Goal: Transaction & Acquisition: Subscribe to service/newsletter

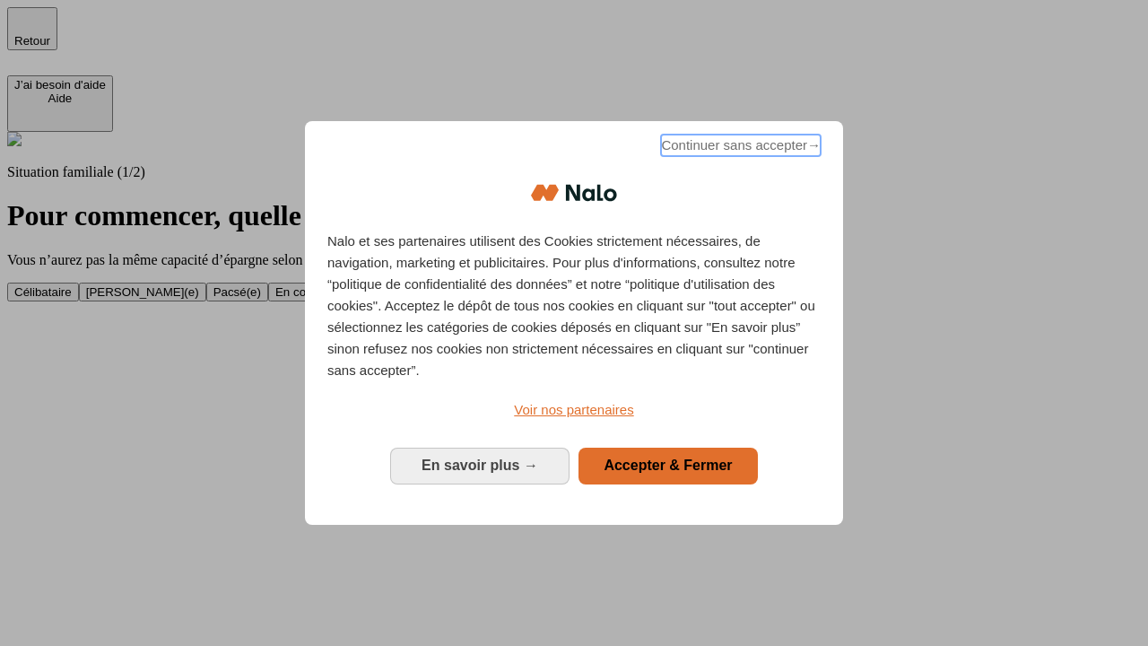
click at [739, 148] on span "Continuer sans accepter →" at bounding box center [741, 146] width 160 height 22
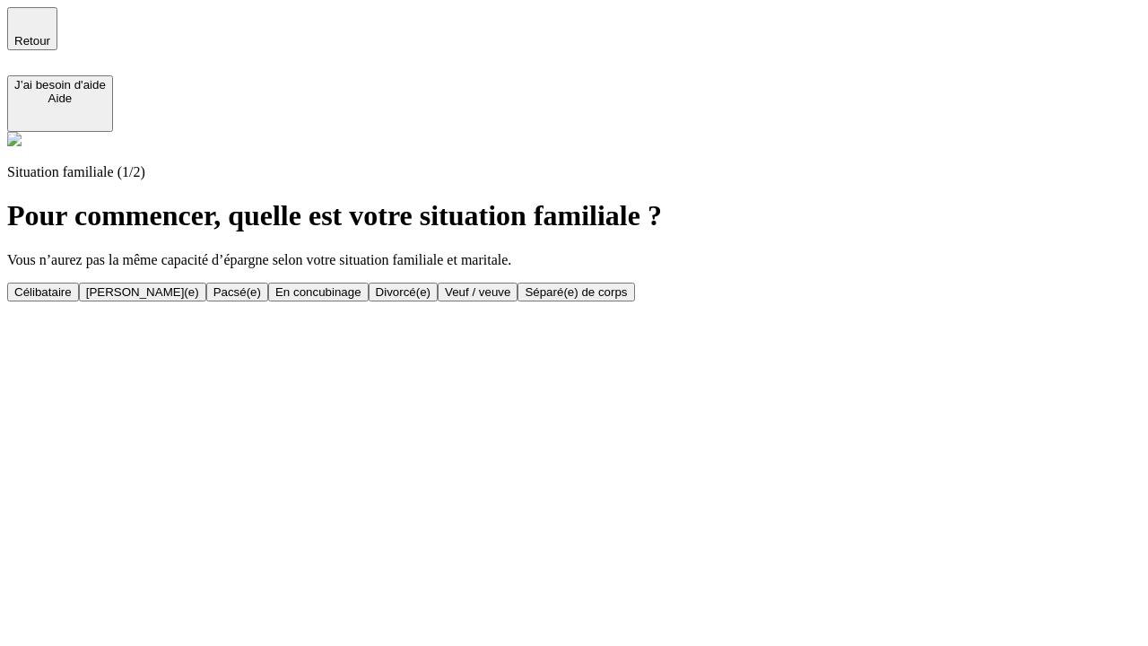
click at [361, 292] on div "En concubinage" at bounding box center [318, 291] width 86 height 13
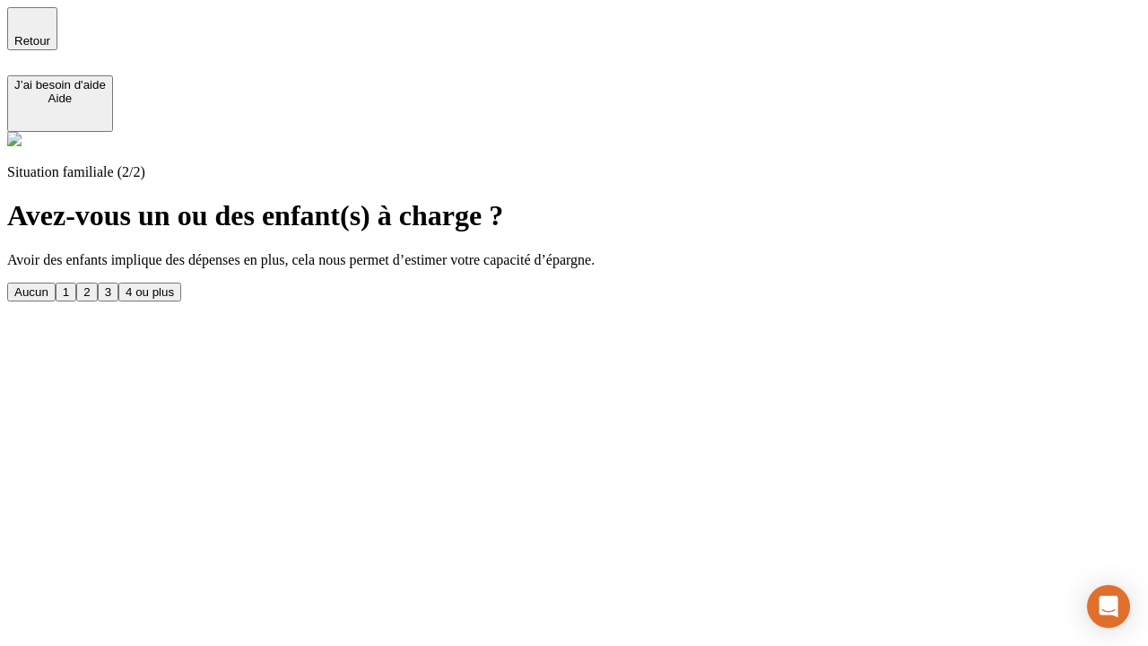
click at [90, 285] on div "2" at bounding box center [86, 291] width 6 height 13
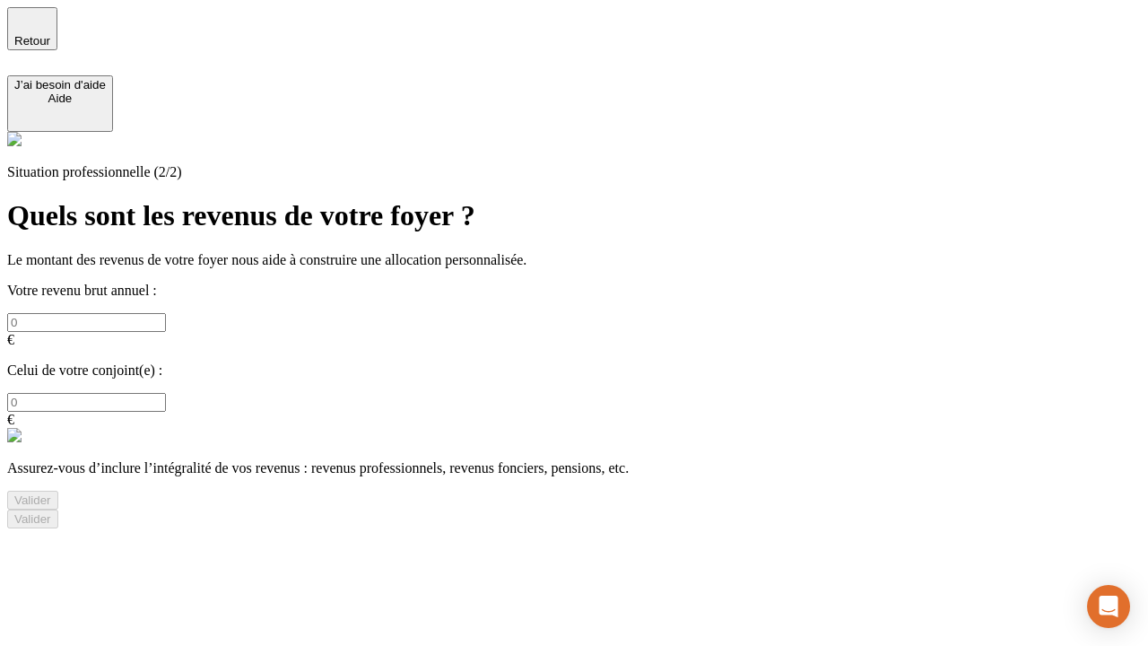
click at [166, 313] on input "text" at bounding box center [86, 322] width 159 height 19
type input "30 000"
click at [51, 493] on div "Valider" at bounding box center [32, 499] width 37 height 13
type input "0"
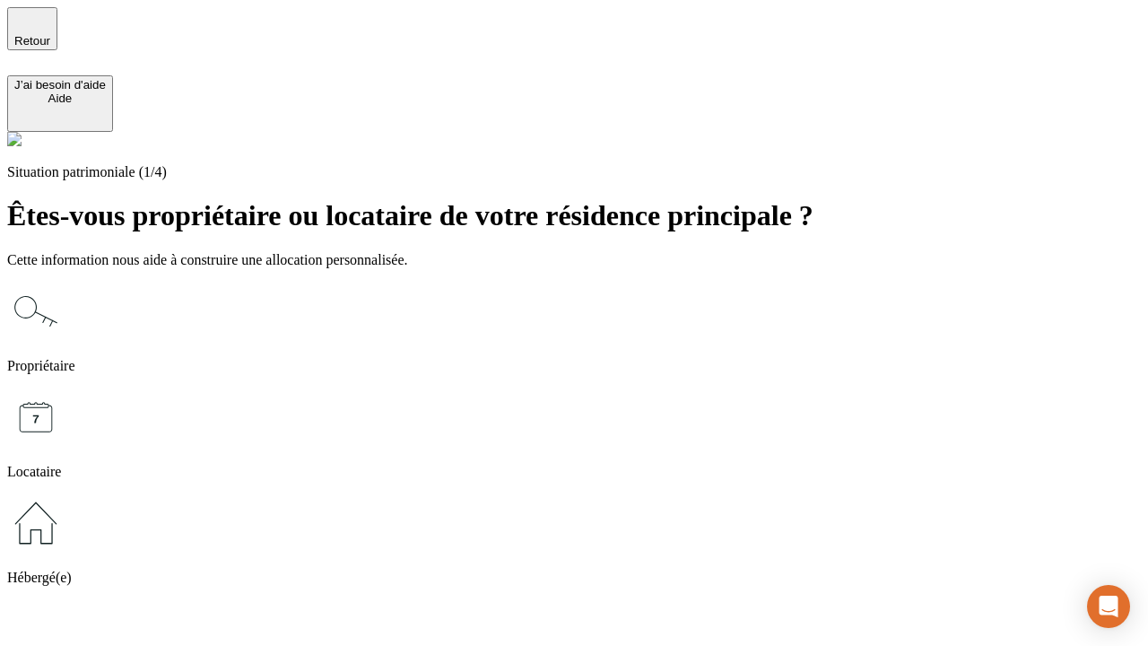
click at [65, 388] on icon at bounding box center [35, 416] width 57 height 57
type input "1 000"
click at [65, 388] on icon at bounding box center [35, 416] width 57 height 57
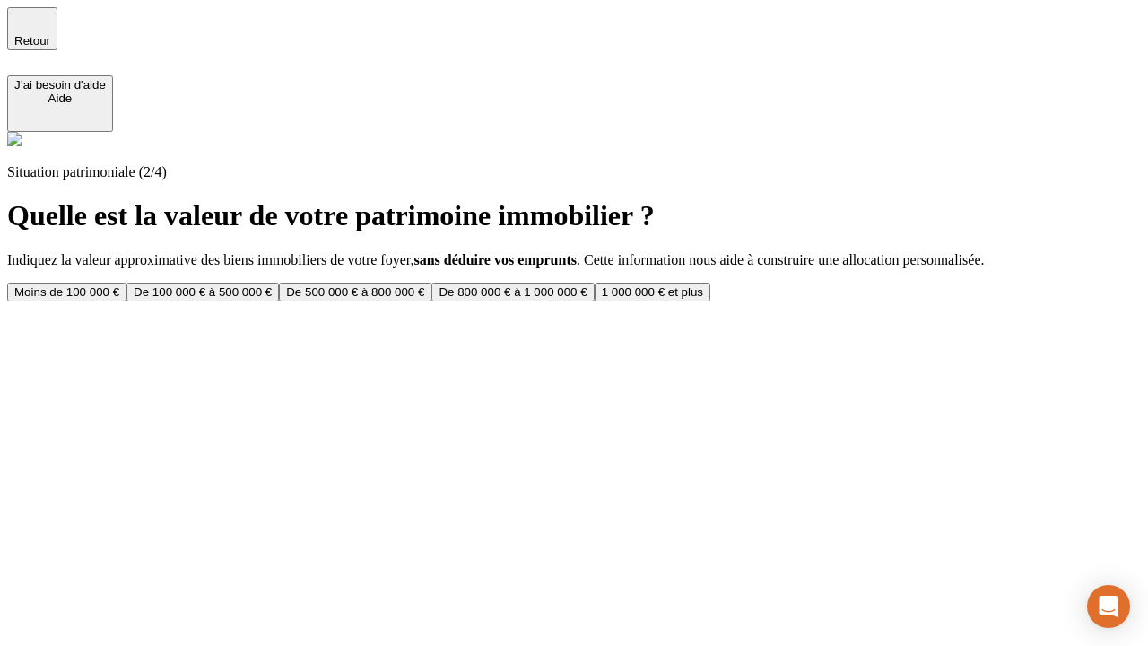
click at [119, 285] on div "Moins de 100 000 €" at bounding box center [66, 291] width 105 height 13
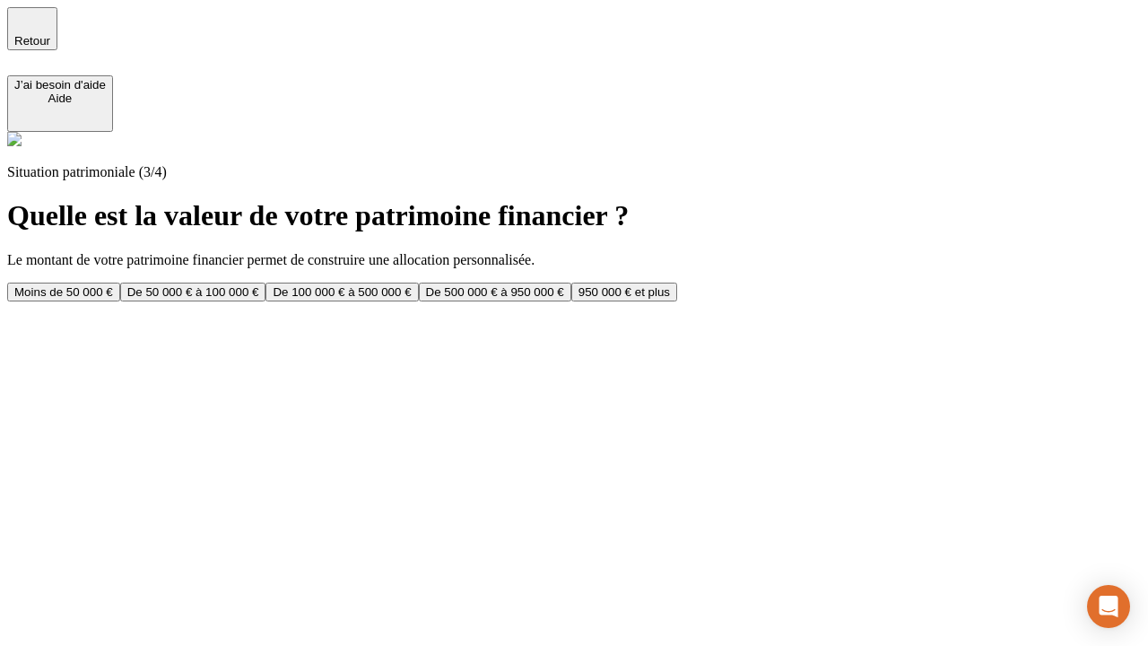
click at [113, 285] on div "Moins de 50 000 €" at bounding box center [63, 291] width 99 height 13
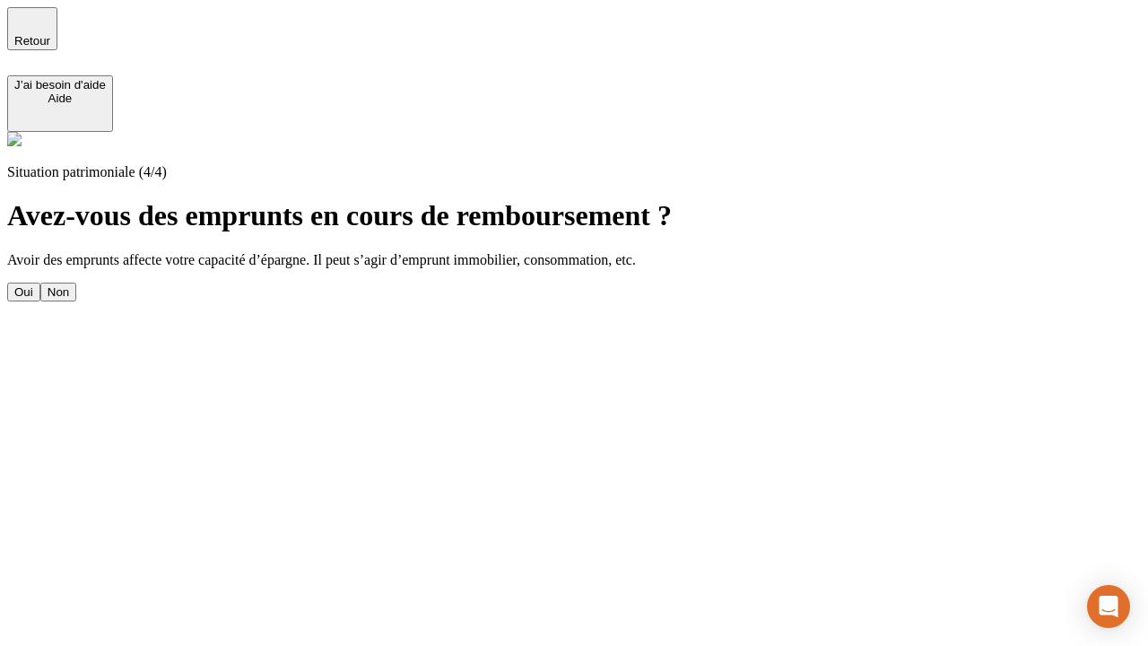
click at [69, 285] on div "Non" at bounding box center [59, 291] width 22 height 13
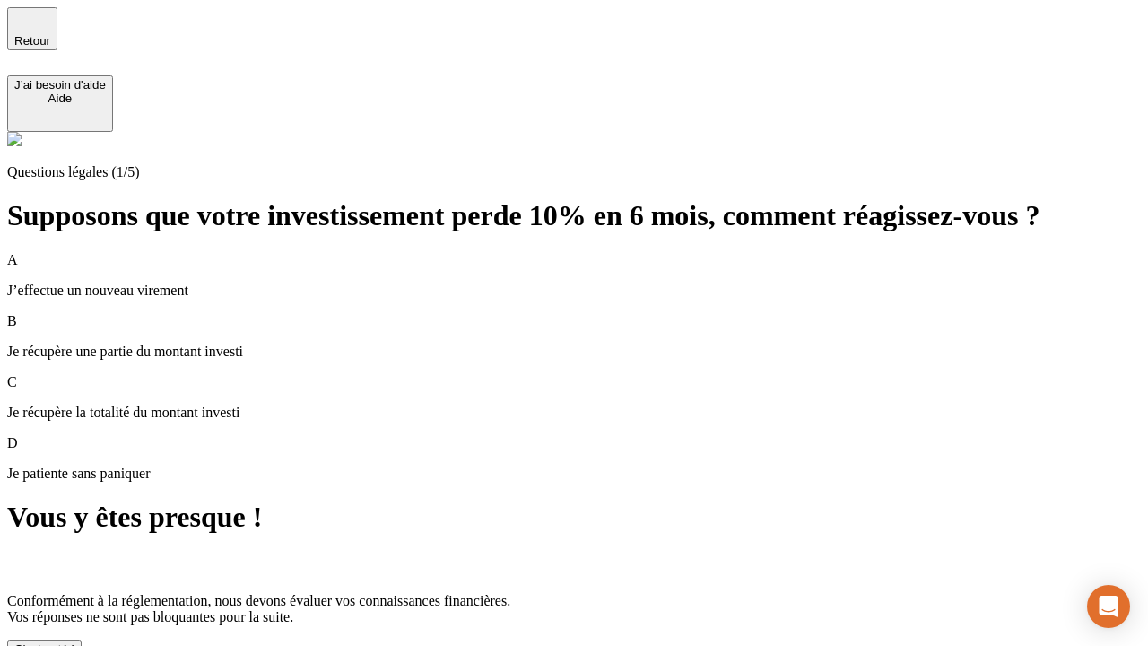
click at [74, 642] on div "C'est noté !" at bounding box center [44, 648] width 60 height 13
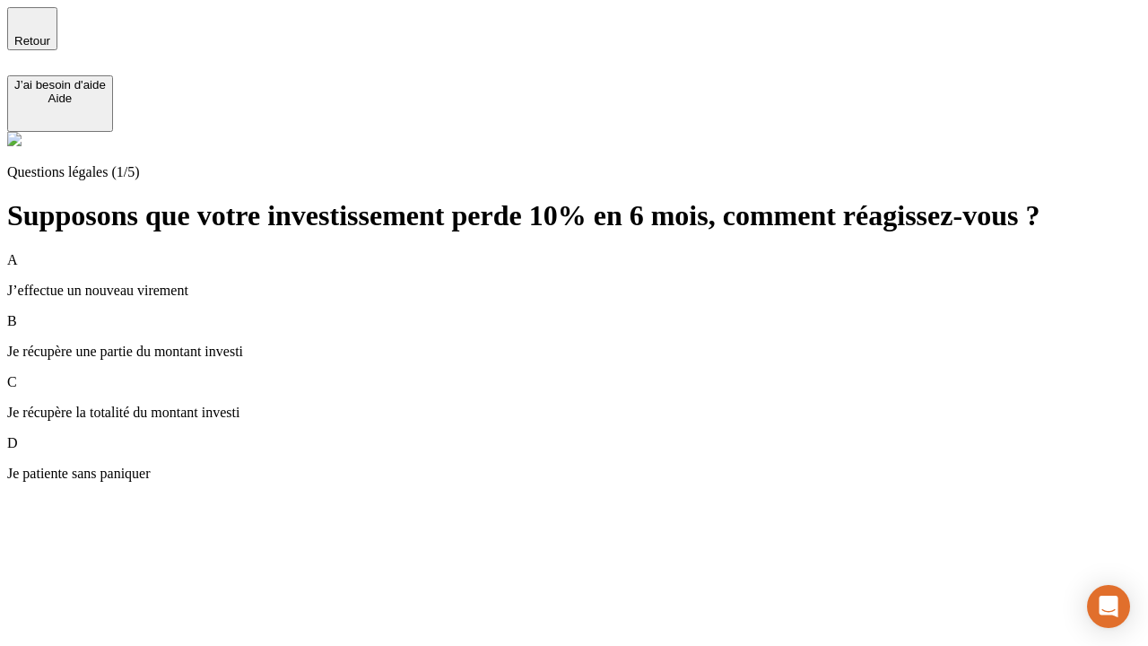
click at [596, 252] on div "A J’effectue un nouveau virement" at bounding box center [574, 275] width 1134 height 47
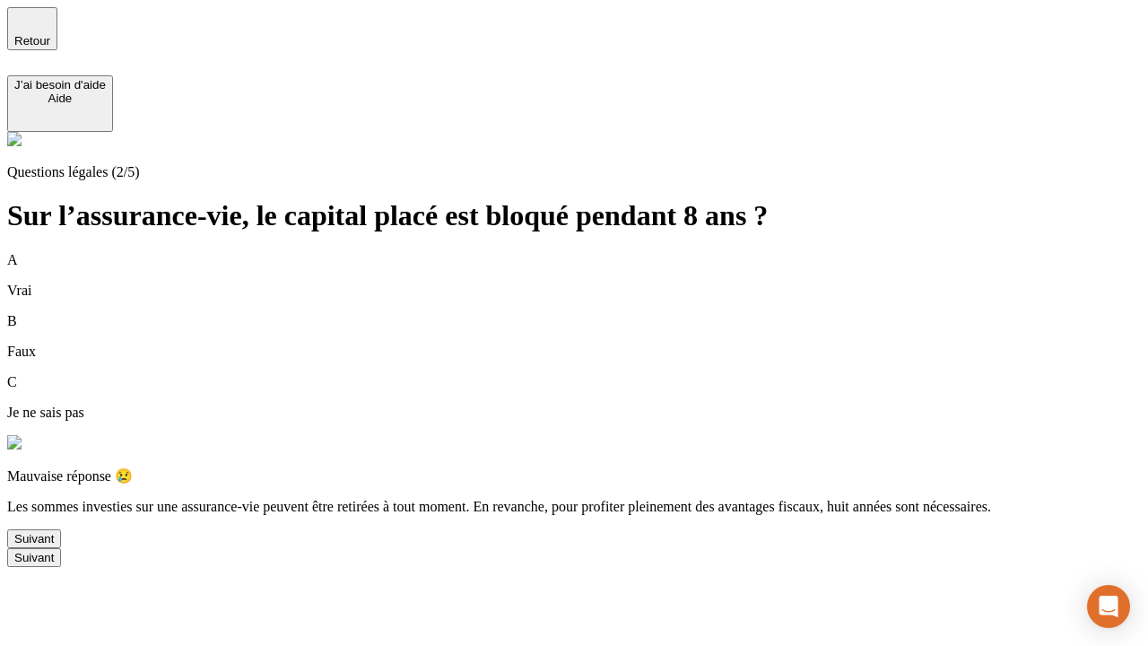
click at [54, 545] on div "Suivant" at bounding box center [33, 538] width 39 height 13
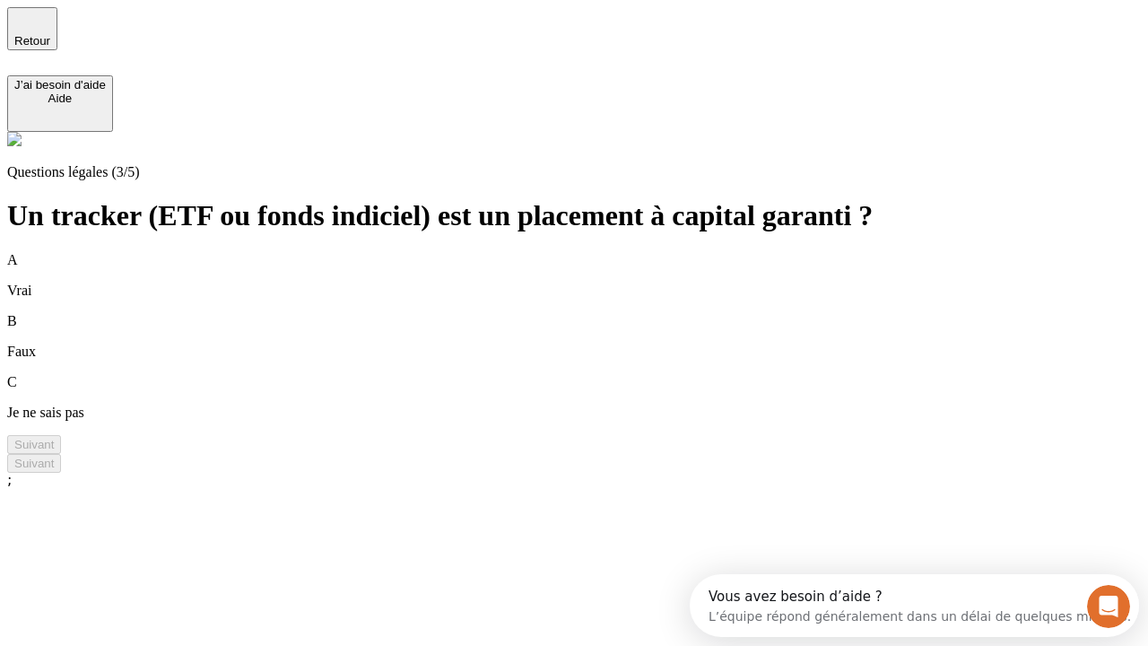
click at [596, 252] on div "A Vrai" at bounding box center [574, 275] width 1134 height 47
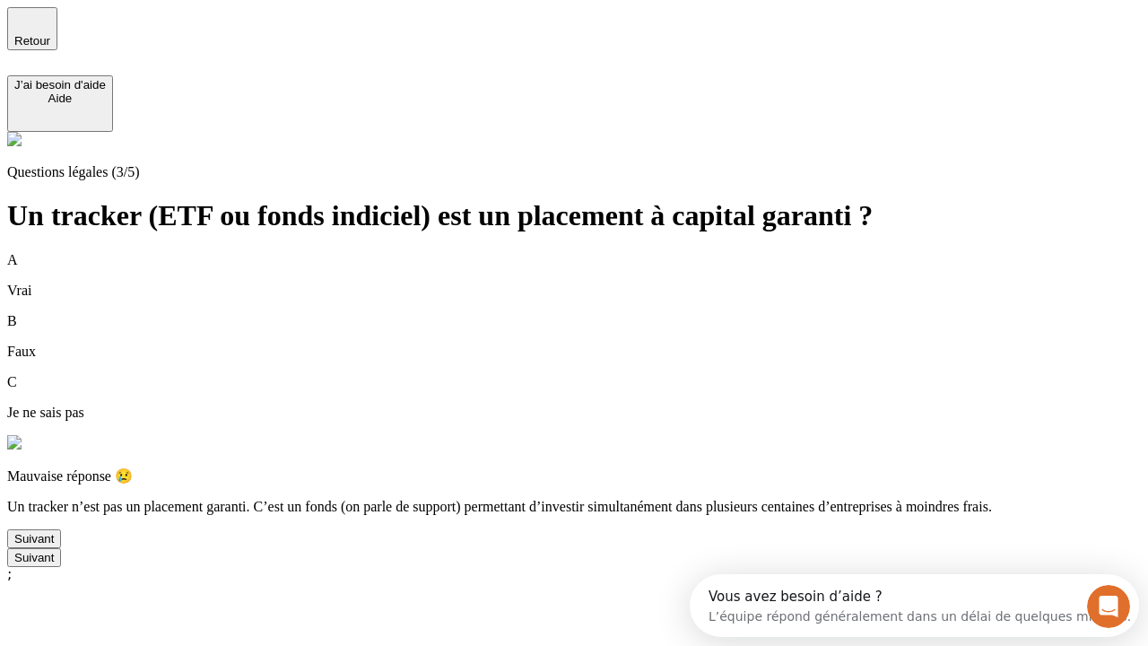
click at [54, 545] on div "Suivant" at bounding box center [33, 538] width 39 height 13
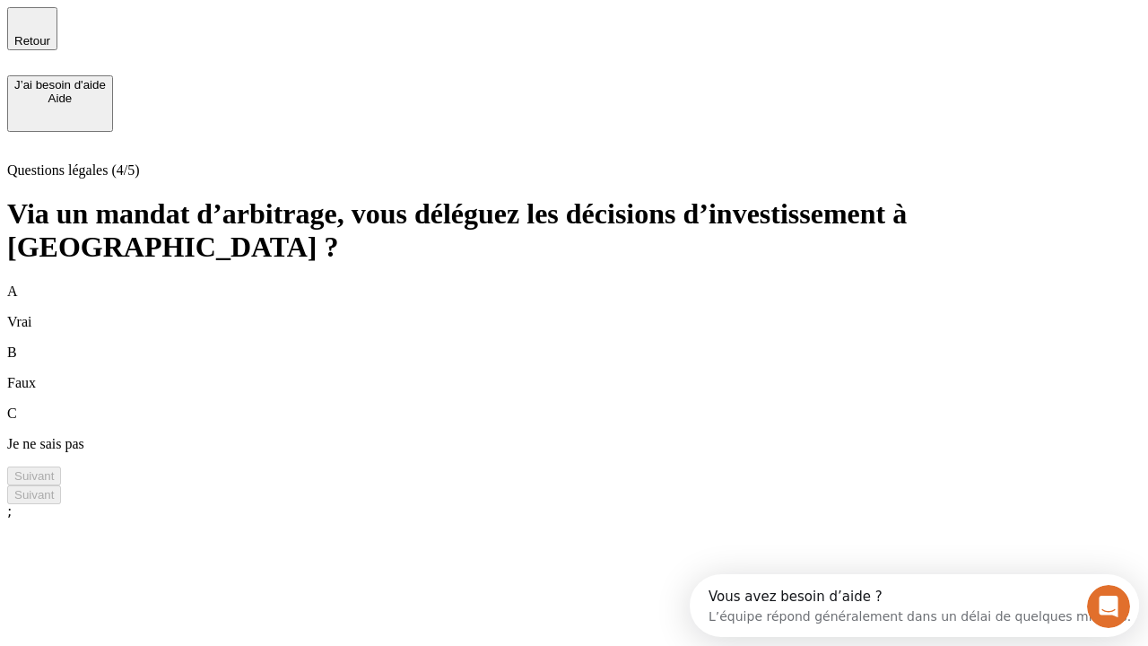
click at [596, 285] on div "A Vrai" at bounding box center [574, 308] width 1134 height 47
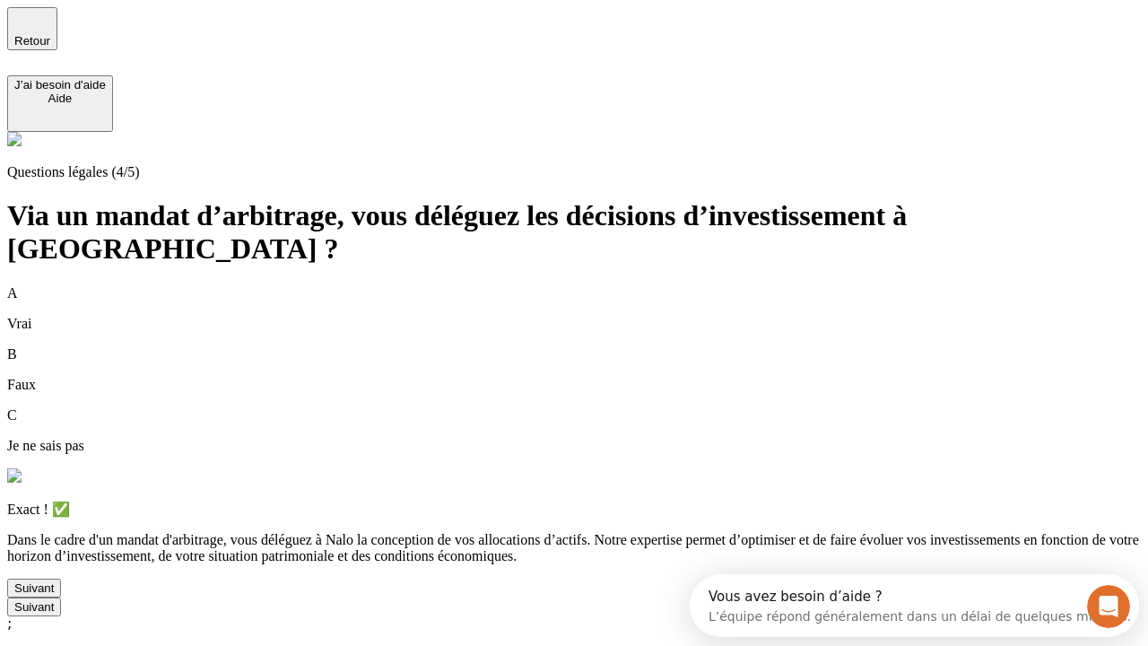
click at [54, 595] on div "Suivant" at bounding box center [33, 587] width 39 height 13
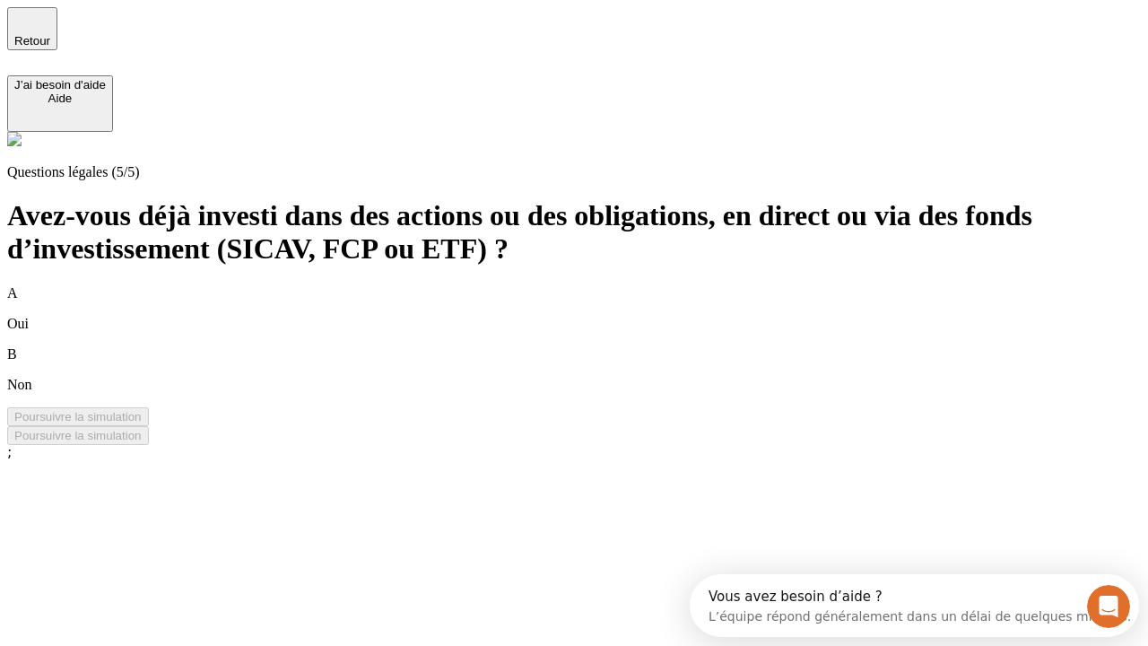
click at [596, 346] on div "B Non" at bounding box center [574, 369] width 1134 height 47
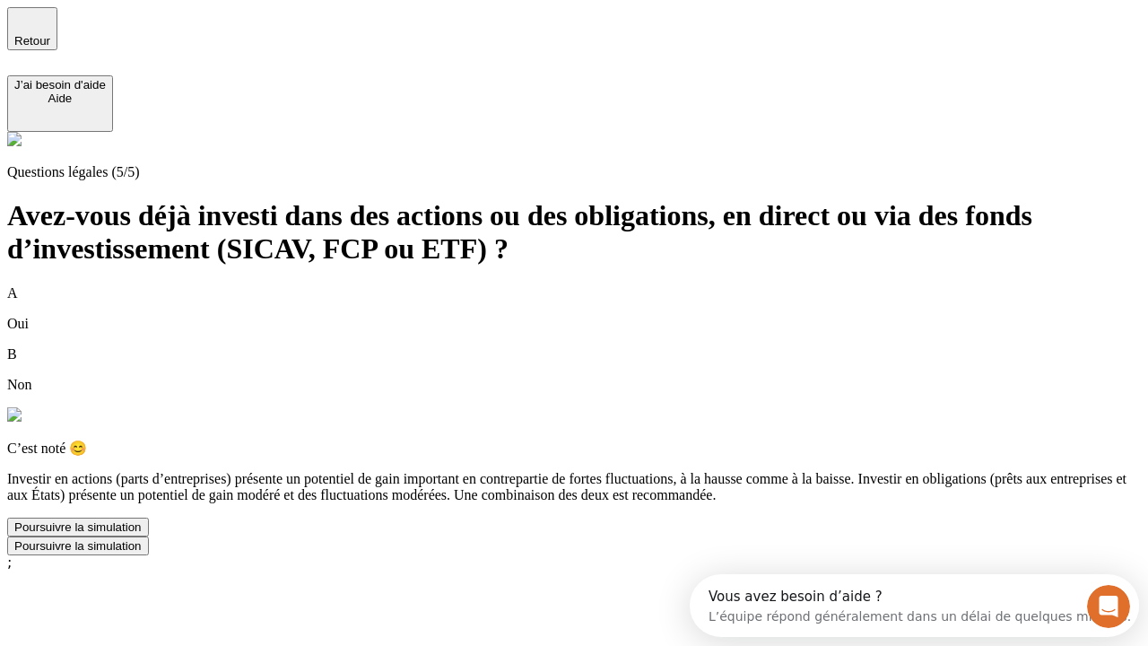
click at [142, 534] on div "Poursuivre la simulation" at bounding box center [77, 526] width 127 height 13
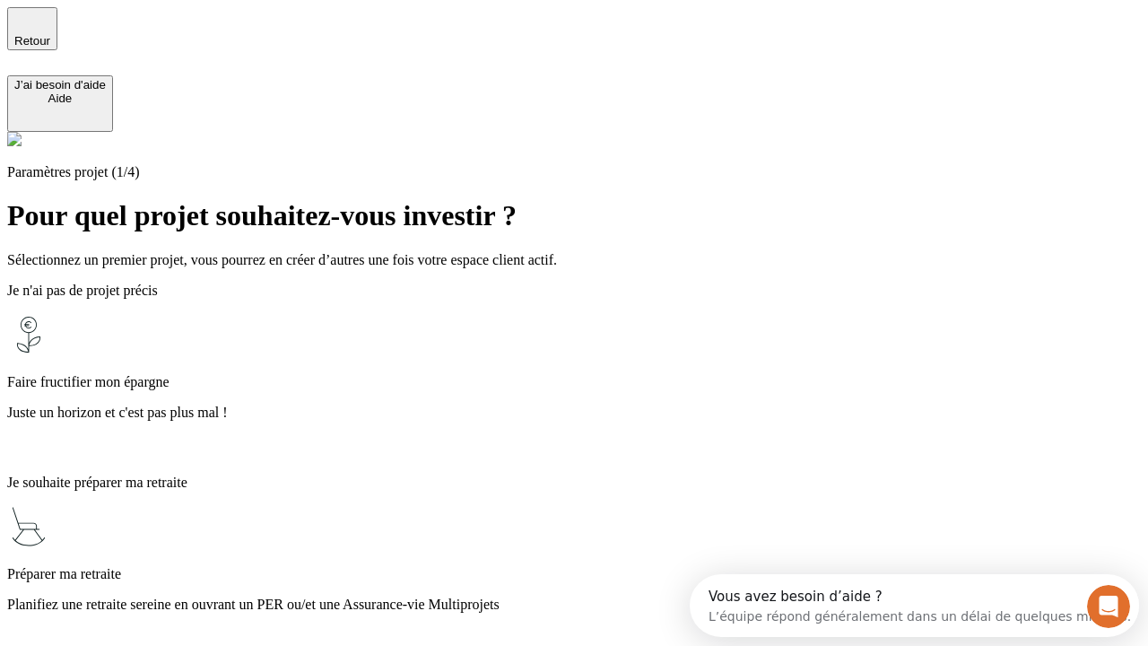
click at [596, 405] on p "Juste un horizon et c'est pas plus mal !" at bounding box center [574, 413] width 1134 height 16
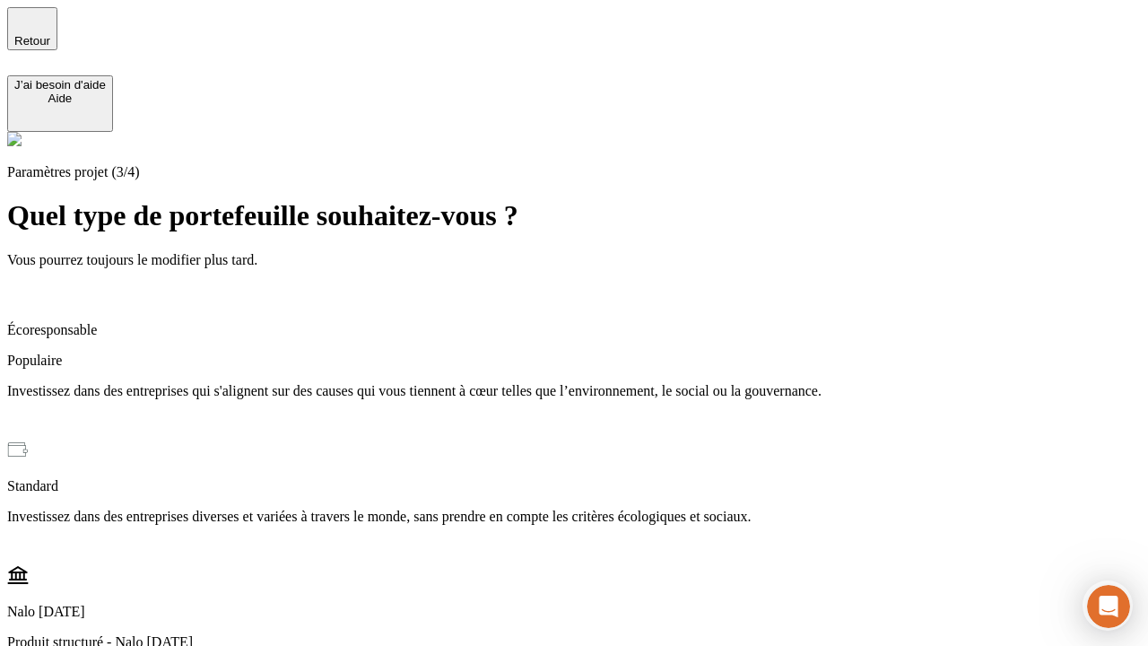
click at [596, 383] on p "Investissez dans des entreprises qui s'alignent sur des causes qui vous tiennen…" at bounding box center [574, 391] width 1134 height 16
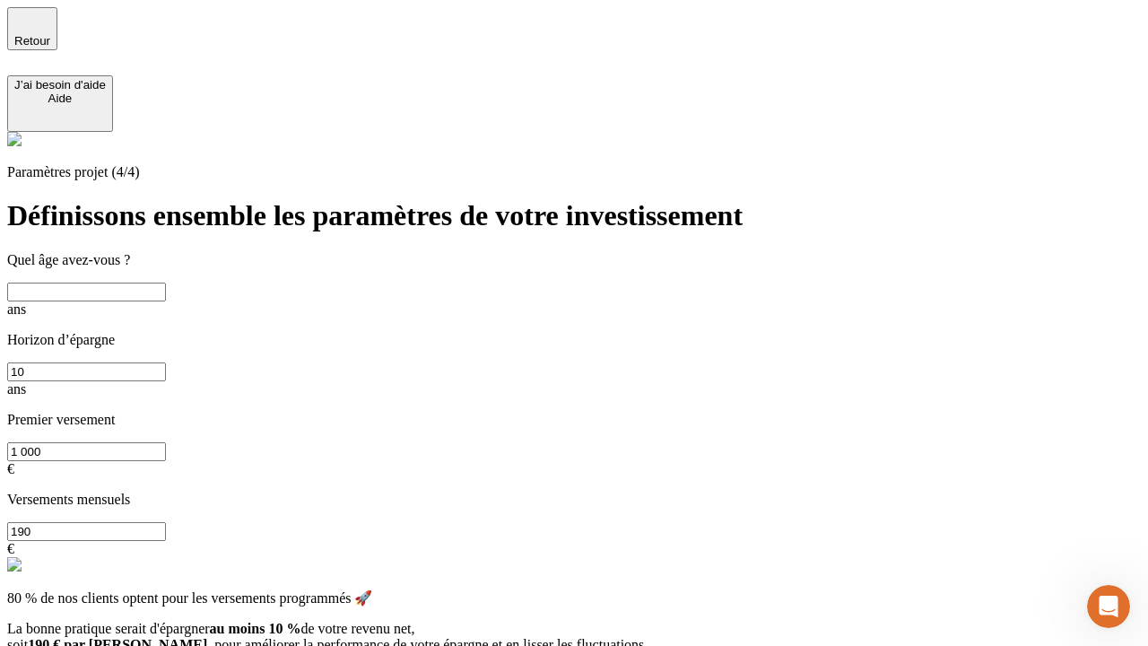
click at [166, 283] on input "text" at bounding box center [86, 292] width 159 height 19
type input "40"
click at [166, 362] on input "10" at bounding box center [86, 371] width 159 height 19
click at [166, 442] on input "1 000" at bounding box center [86, 451] width 159 height 19
type input "10 000"
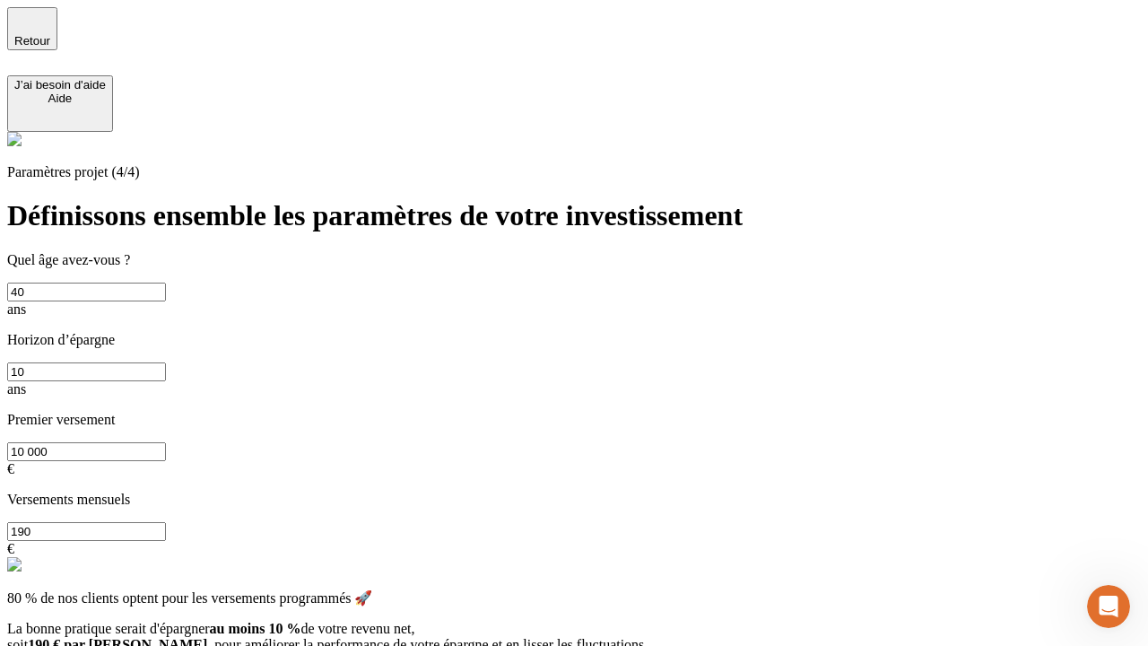
click at [166, 522] on input "190" at bounding box center [86, 531] width 159 height 19
type input "640"
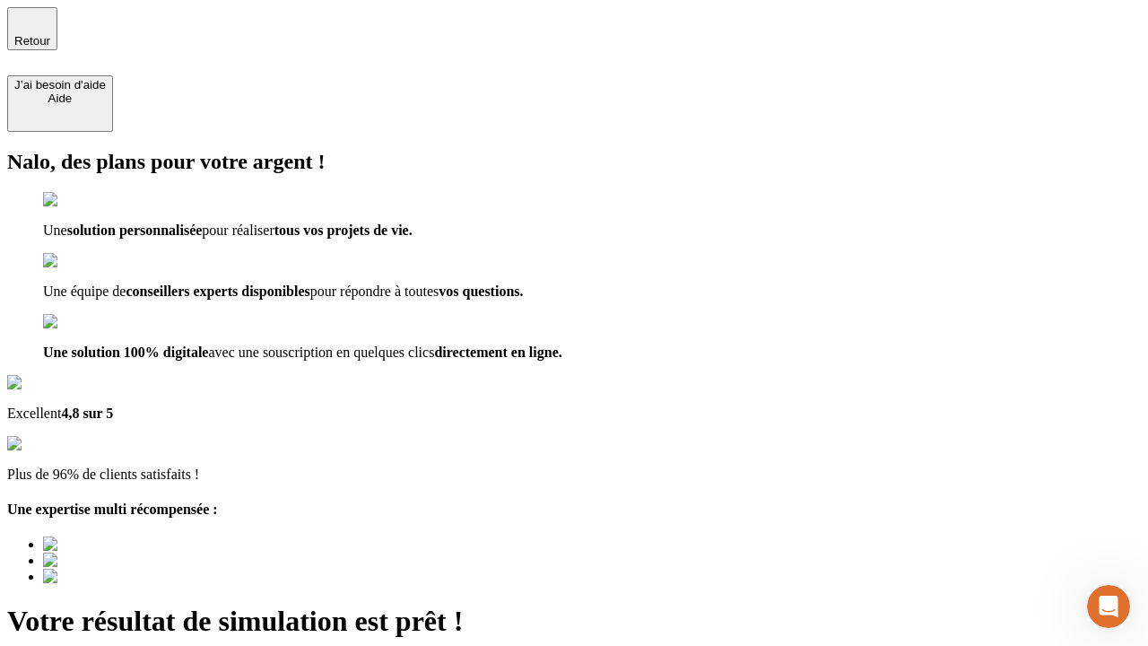
type input "[EMAIL_ADDRESS][DOMAIN_NAME]"
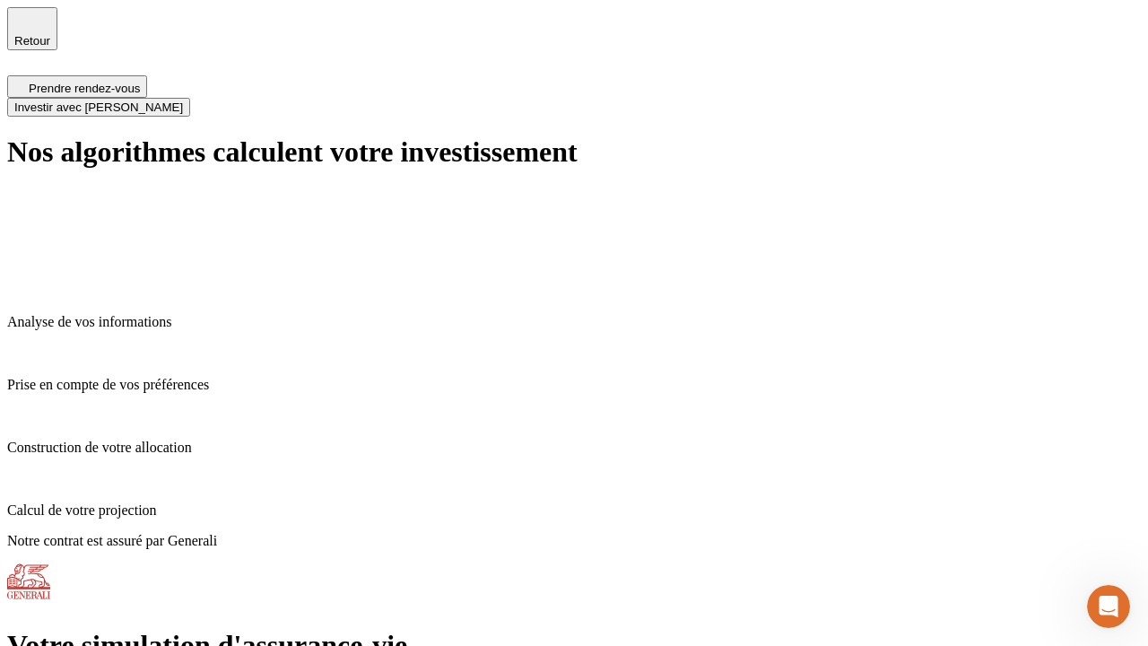
scroll to position [7, 0]
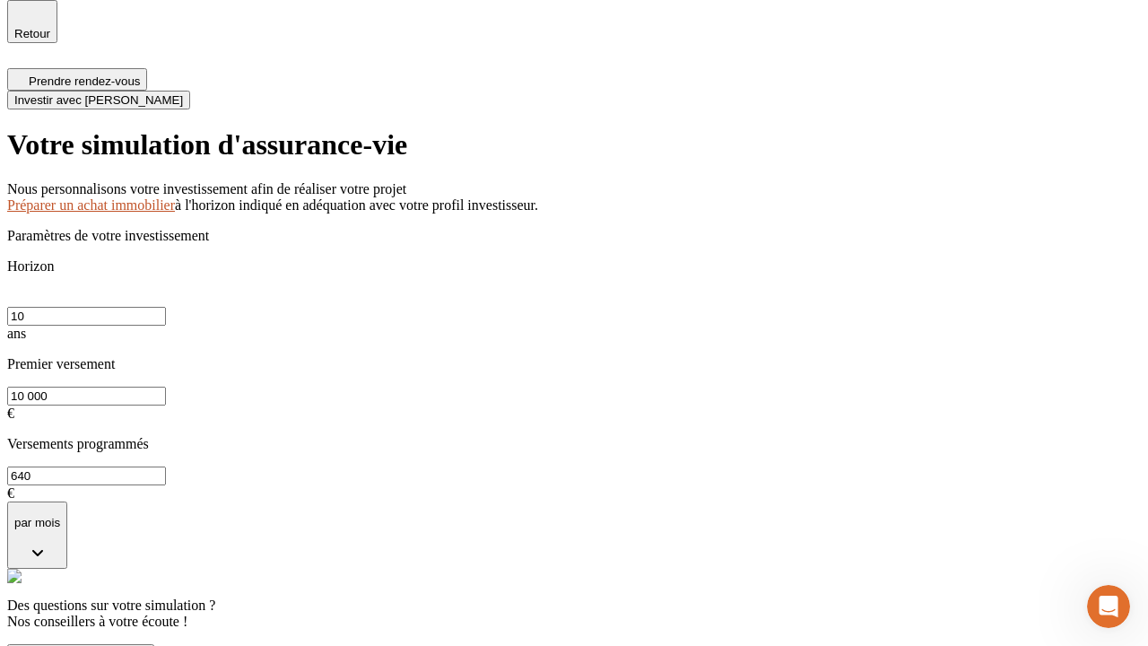
click at [183, 93] on span "Investir avec [PERSON_NAME]" at bounding box center [98, 99] width 169 height 13
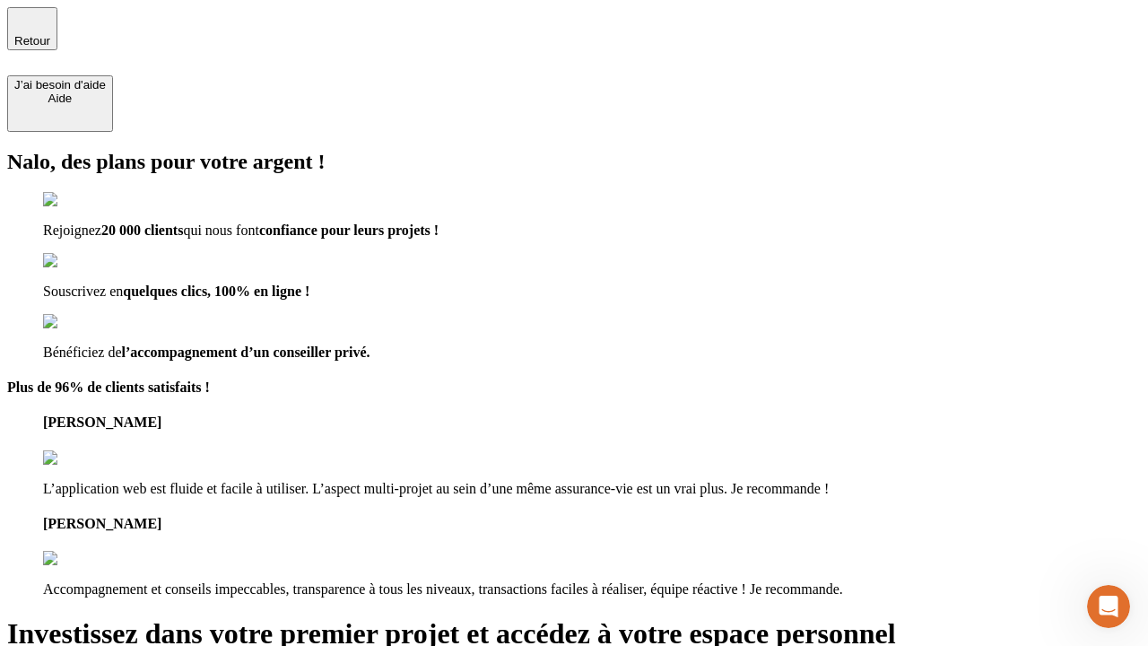
type input "[EMAIL_ADDRESS][DOMAIN_NAME]"
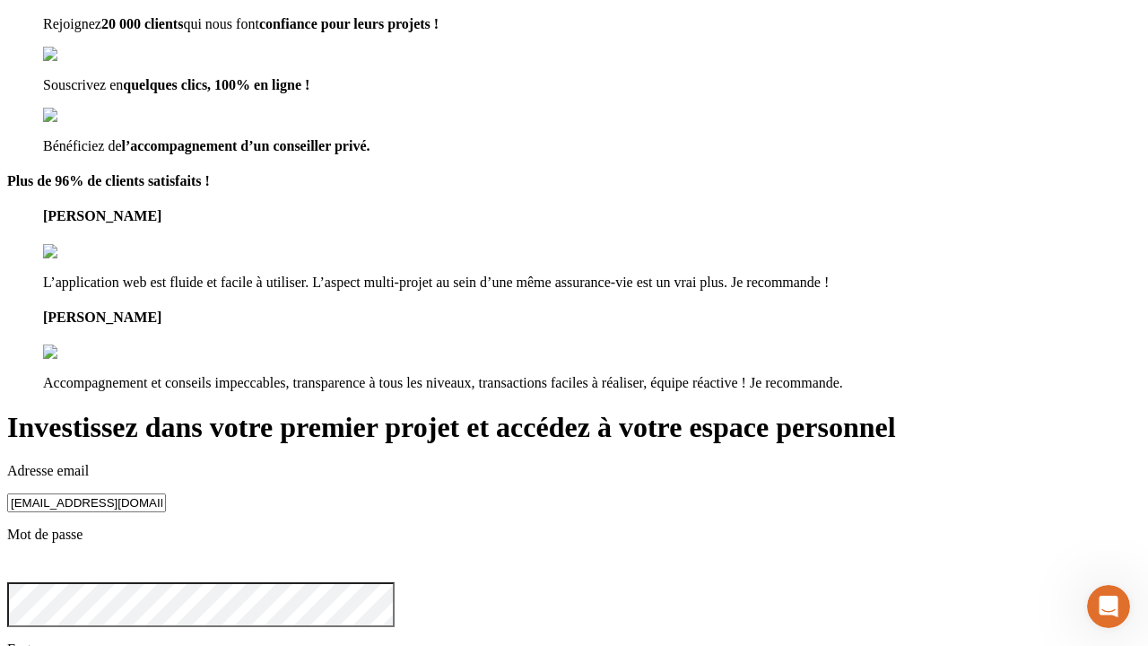
scroll to position [18, 0]
